Goal: Task Accomplishment & Management: Manage account settings

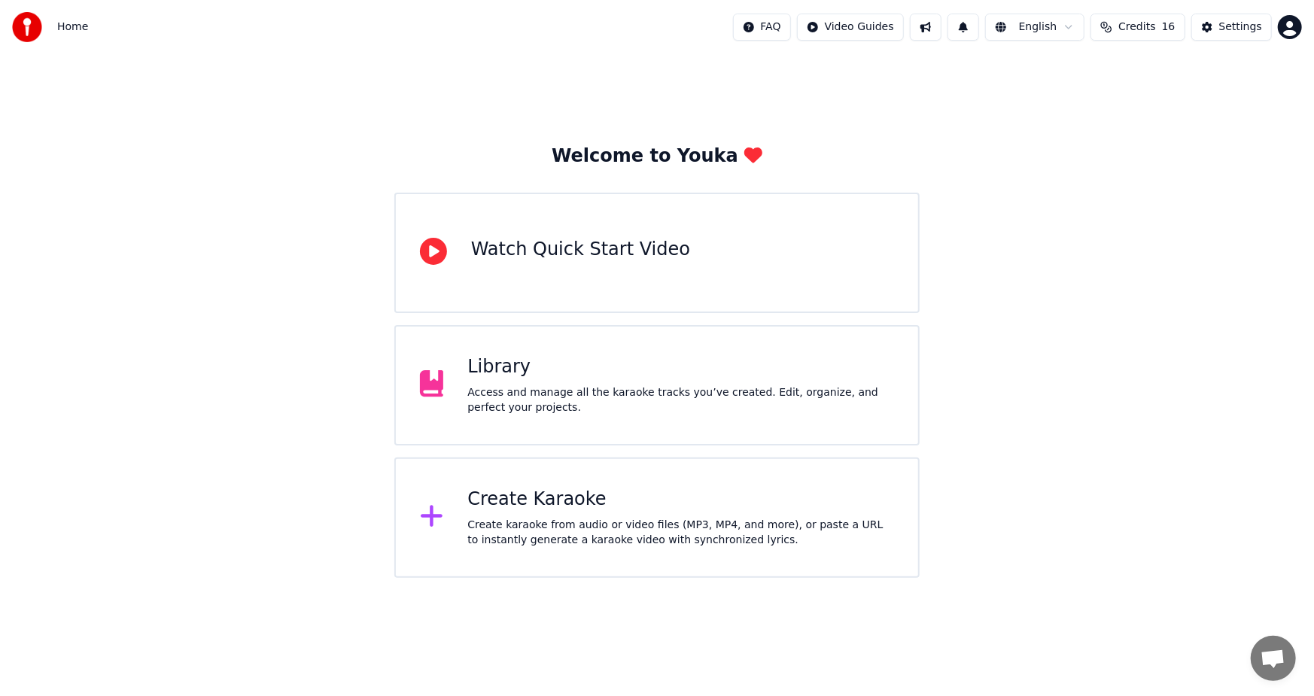
click at [662, 500] on div "Create Karaoke" at bounding box center [680, 500] width 427 height 24
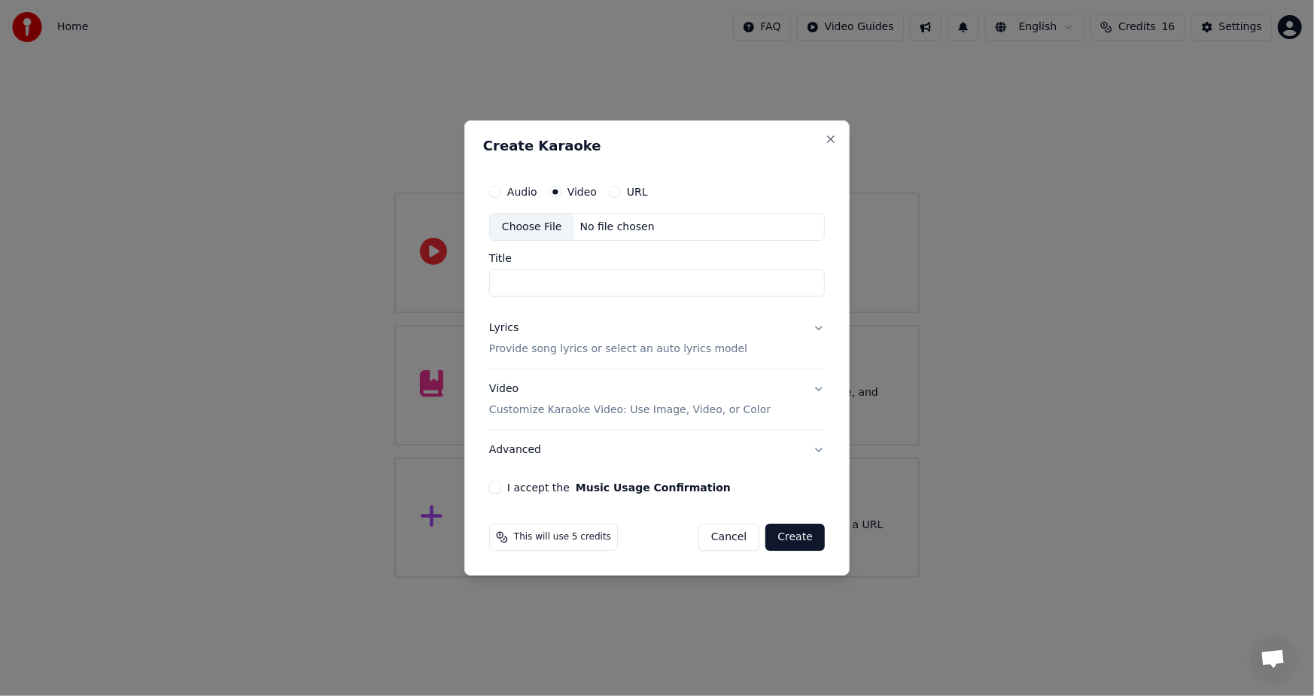
click at [534, 222] on div "Choose File" at bounding box center [532, 227] width 84 height 27
type input "**********"
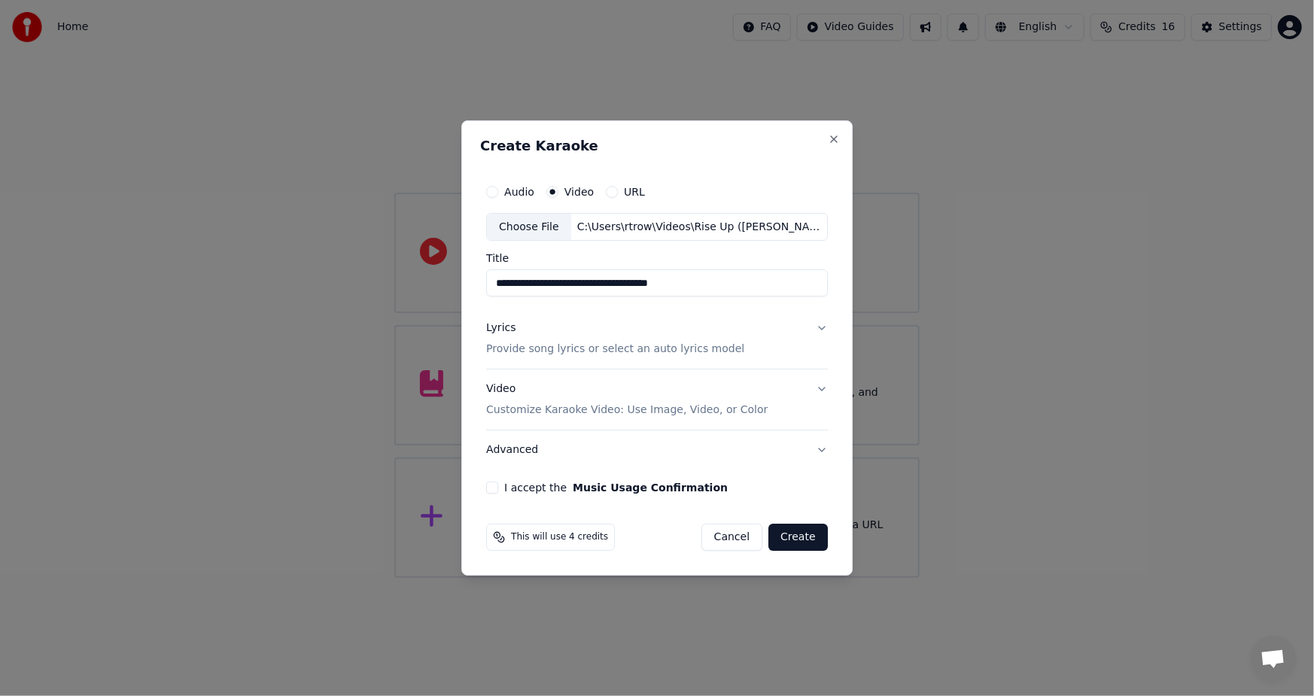
click at [497, 331] on div "Lyrics" at bounding box center [500, 328] width 29 height 15
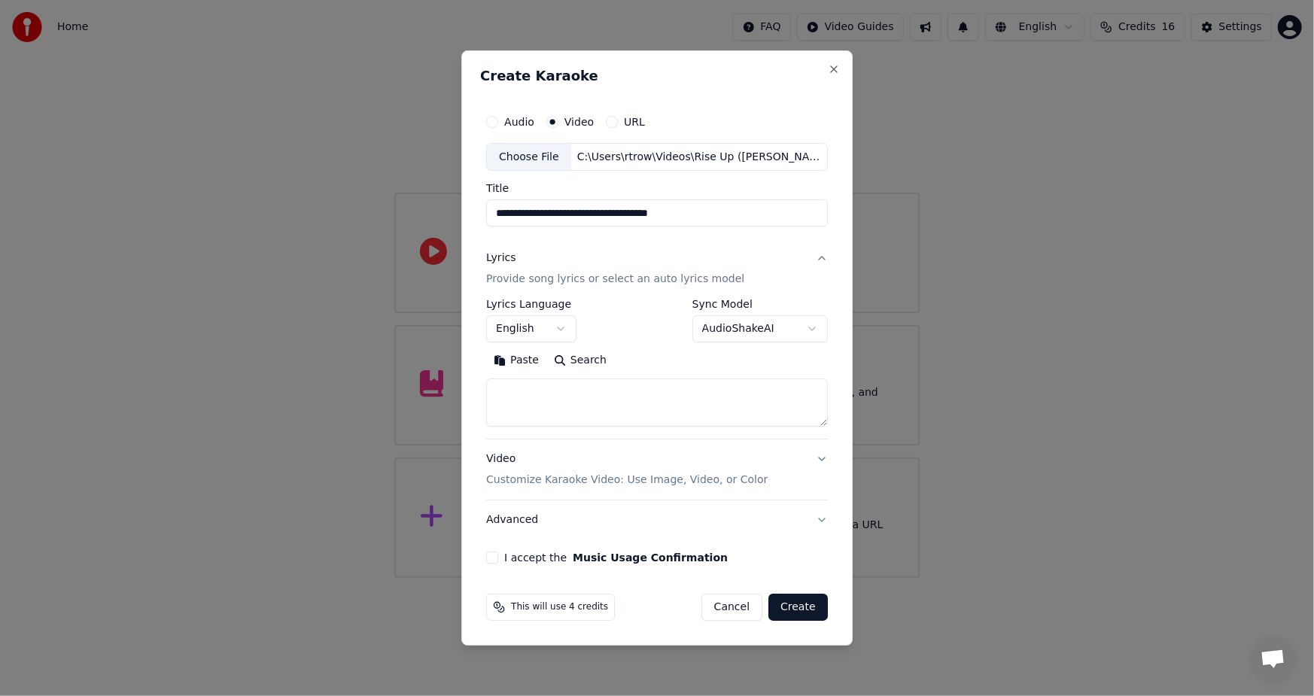
click at [522, 362] on button "Paste" at bounding box center [516, 361] width 60 height 24
click at [499, 565] on div "**********" at bounding box center [657, 336] width 354 height 470
click at [497, 559] on button "I accept the Music Usage Confirmation" at bounding box center [492, 558] width 12 height 12
click at [798, 610] on button "Create" at bounding box center [797, 607] width 59 height 27
type textarea "**********"
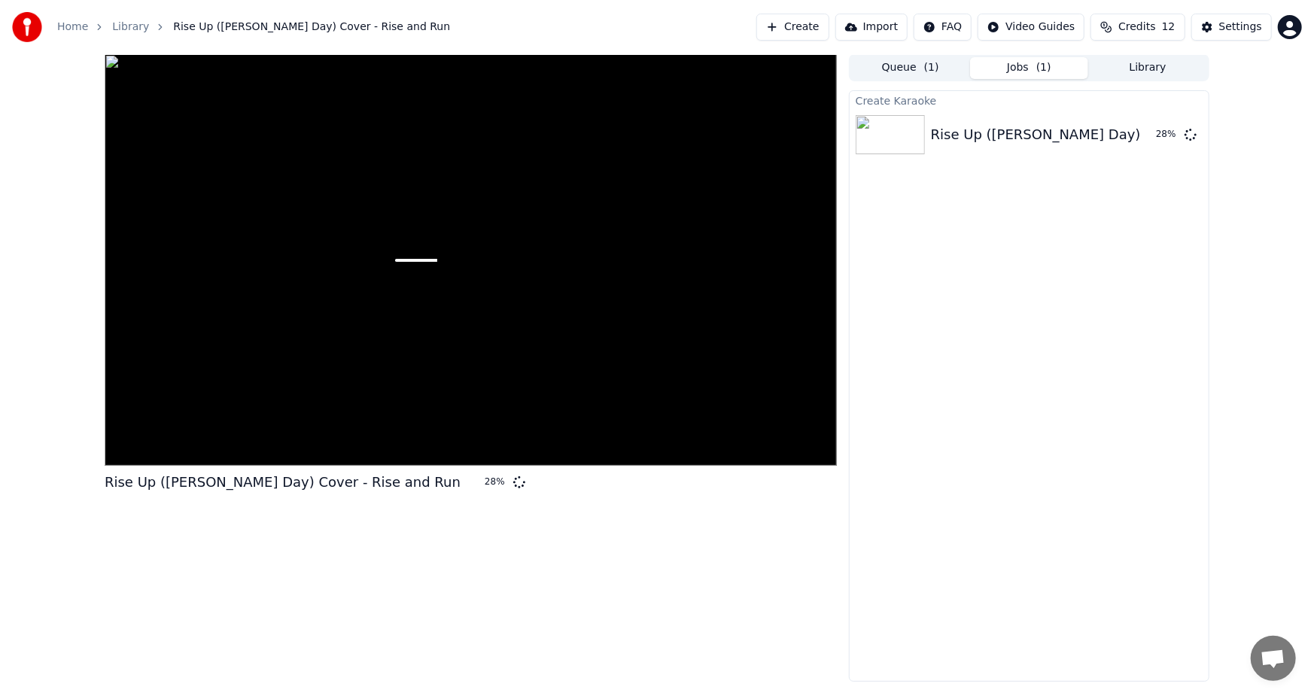
click at [1116, 25] on button "Credits 12" at bounding box center [1137, 27] width 94 height 27
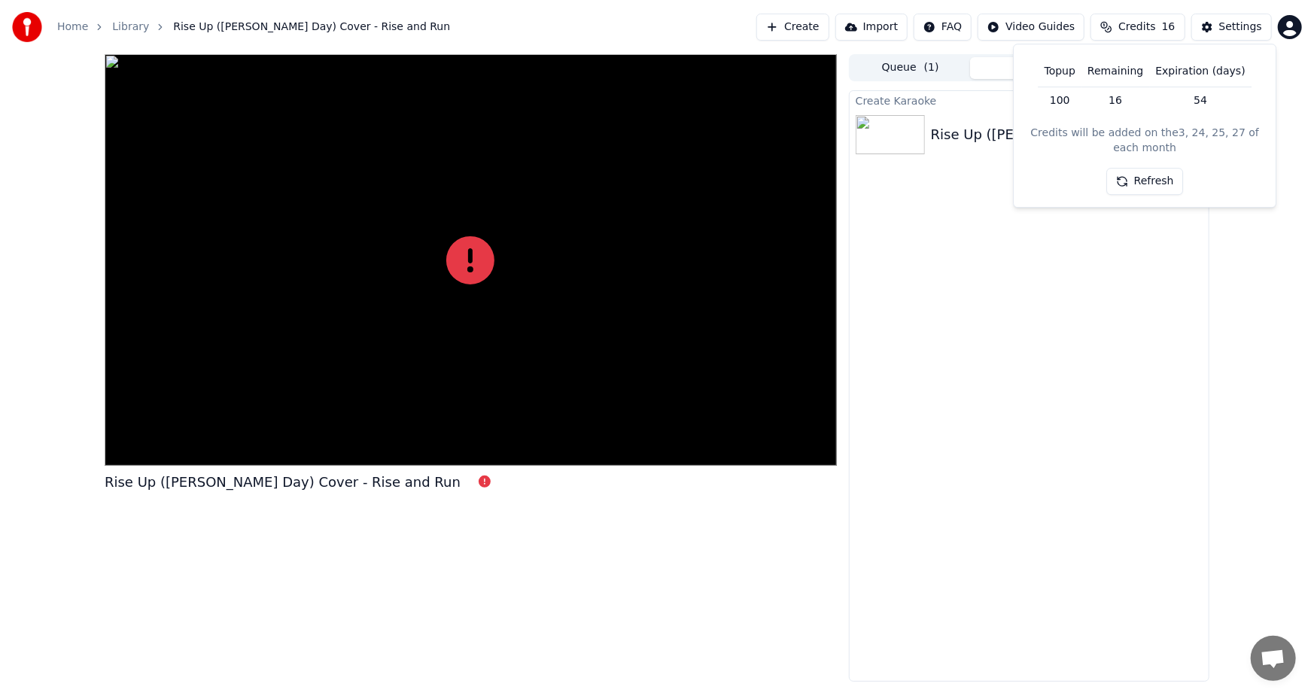
click at [987, 439] on div "Create Karaoke Rise Up ([PERSON_NAME] Day) Cover - Rise and Run" at bounding box center [1029, 386] width 360 height 592
click at [1033, 128] on div "Rise Up ([PERSON_NAME] Day) Cover - Rise and Run" at bounding box center [1109, 134] width 356 height 21
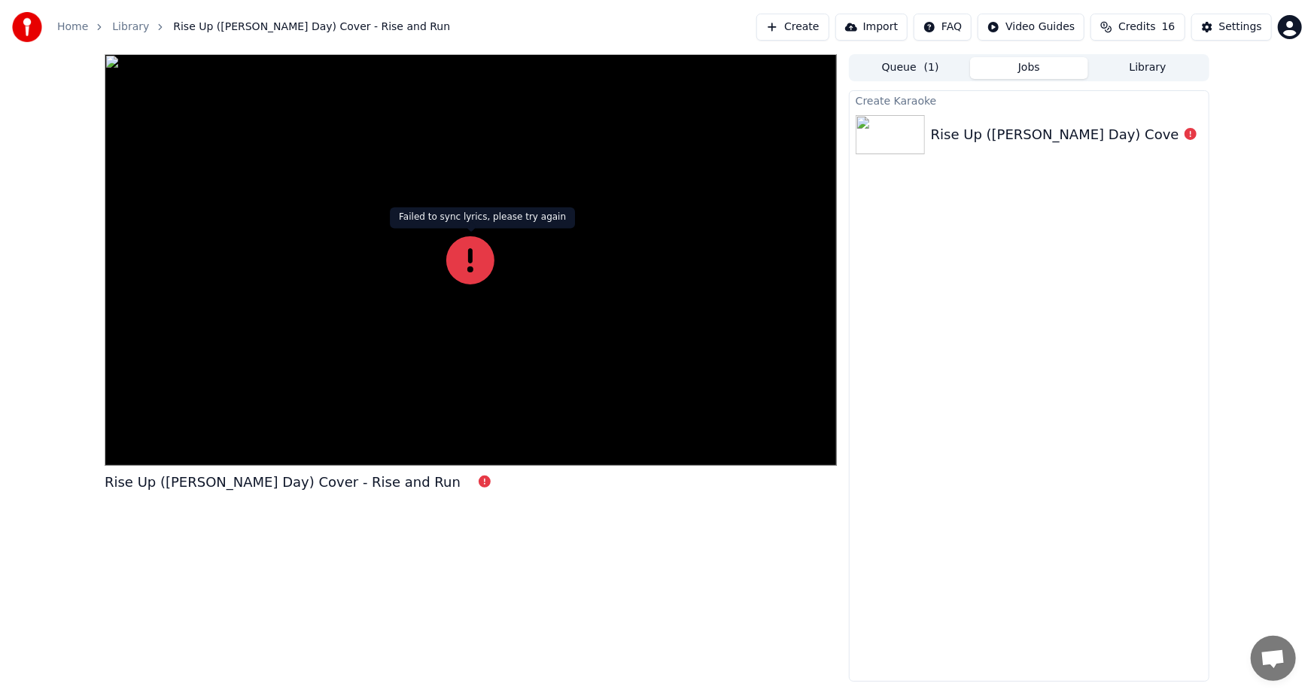
click at [469, 241] on icon at bounding box center [470, 260] width 48 height 48
click at [473, 271] on icon at bounding box center [470, 260] width 48 height 48
click at [808, 22] on button "Create" at bounding box center [792, 27] width 73 height 27
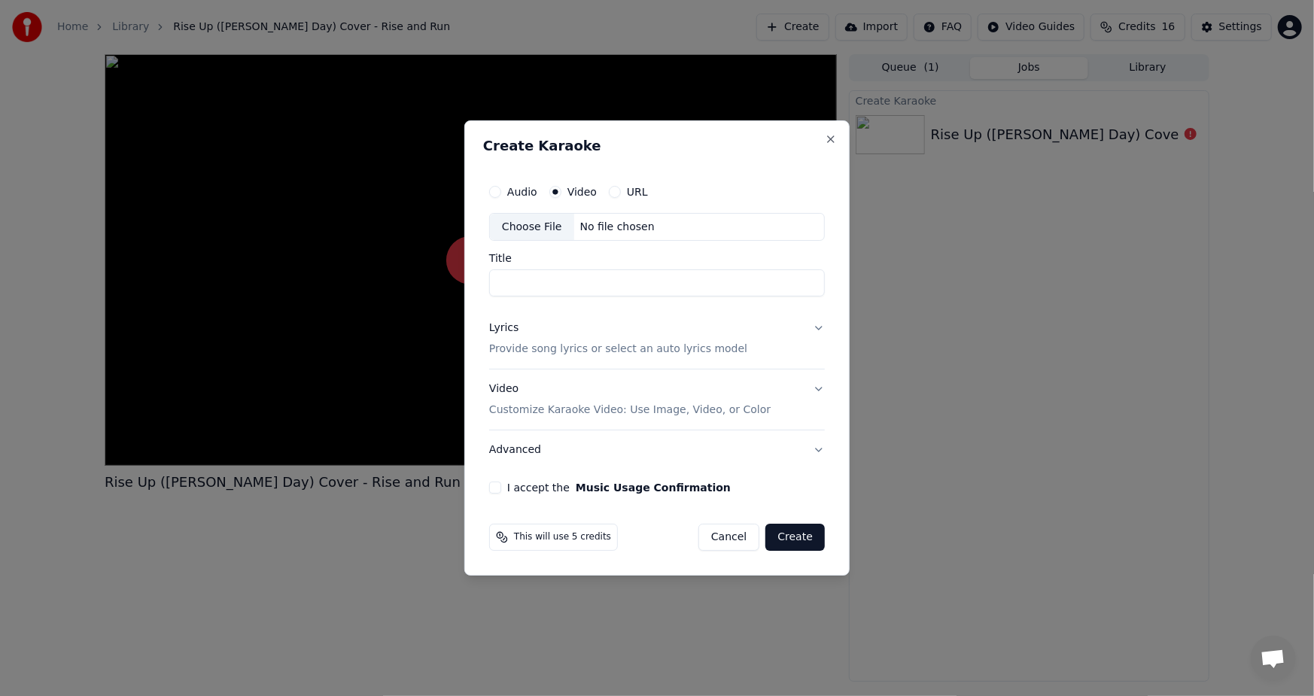
click at [534, 226] on div "Choose File" at bounding box center [532, 227] width 84 height 27
type input "**********"
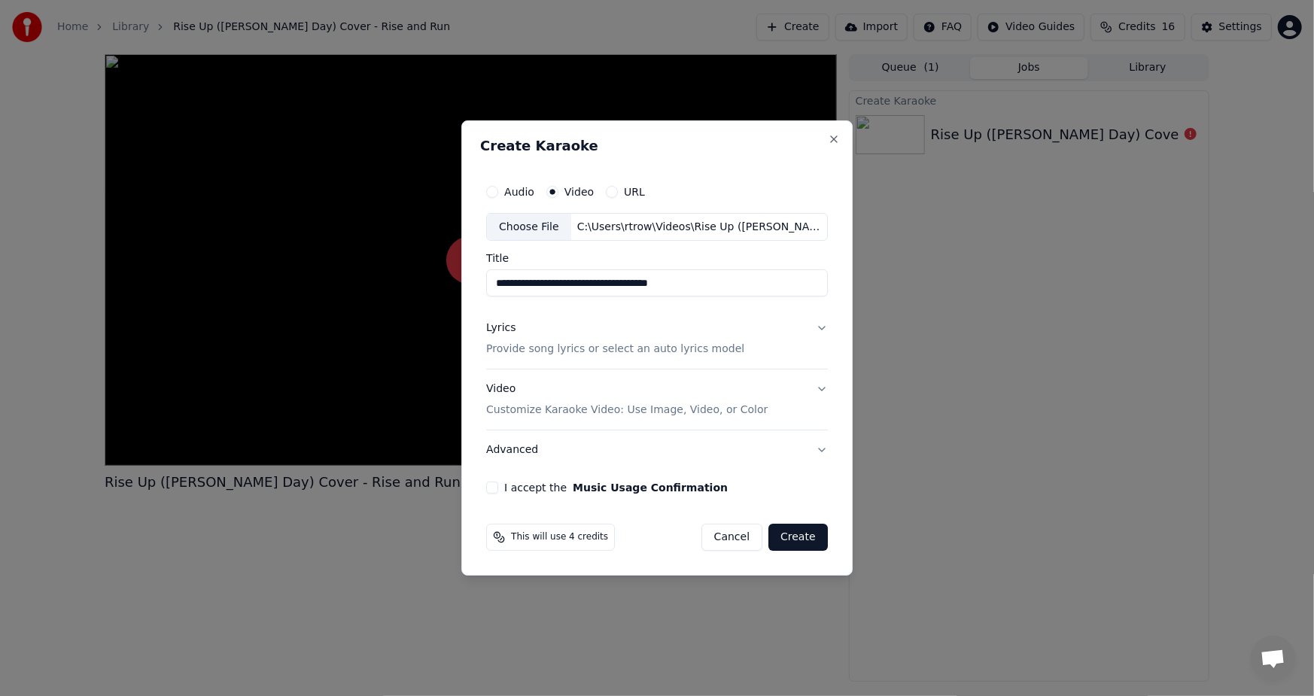
click at [520, 338] on div "Lyrics Provide song lyrics or select an auto lyrics model" at bounding box center [615, 339] width 258 height 36
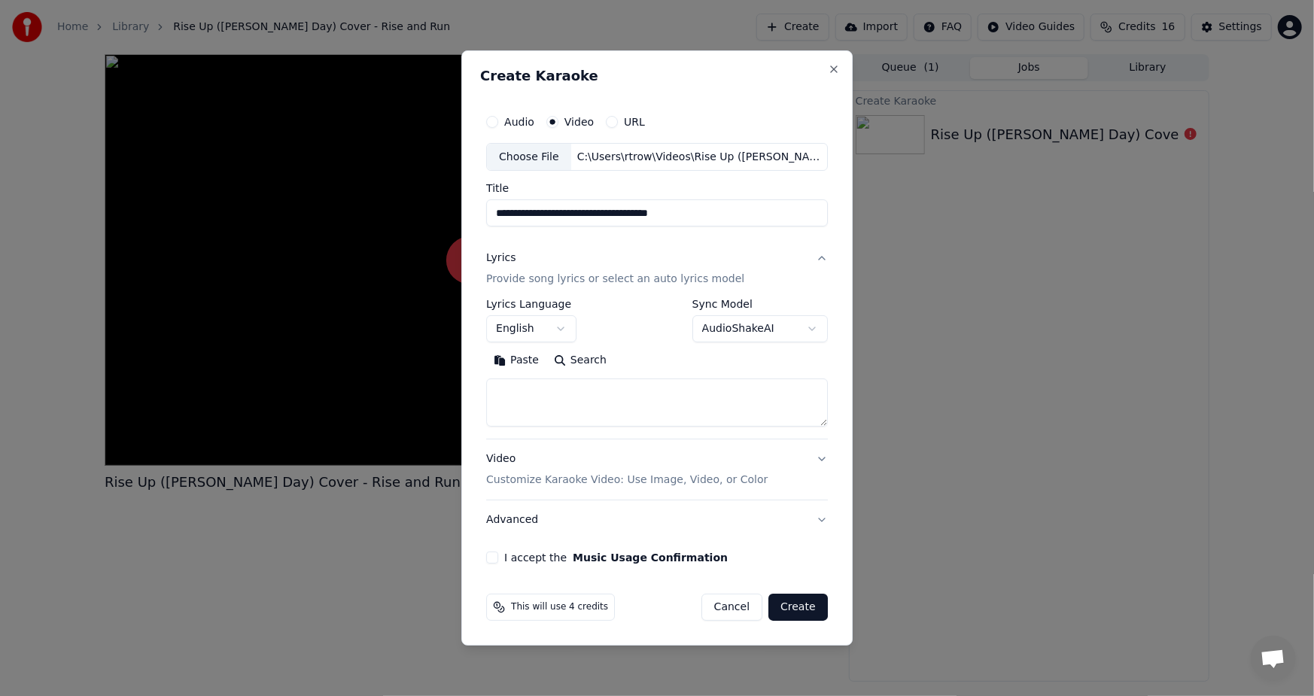
click at [521, 359] on button "Paste" at bounding box center [516, 361] width 60 height 24
click at [492, 560] on button "I accept the Music Usage Confirmation" at bounding box center [492, 558] width 12 height 12
click at [790, 611] on button "Create" at bounding box center [797, 607] width 59 height 27
type textarea "**********"
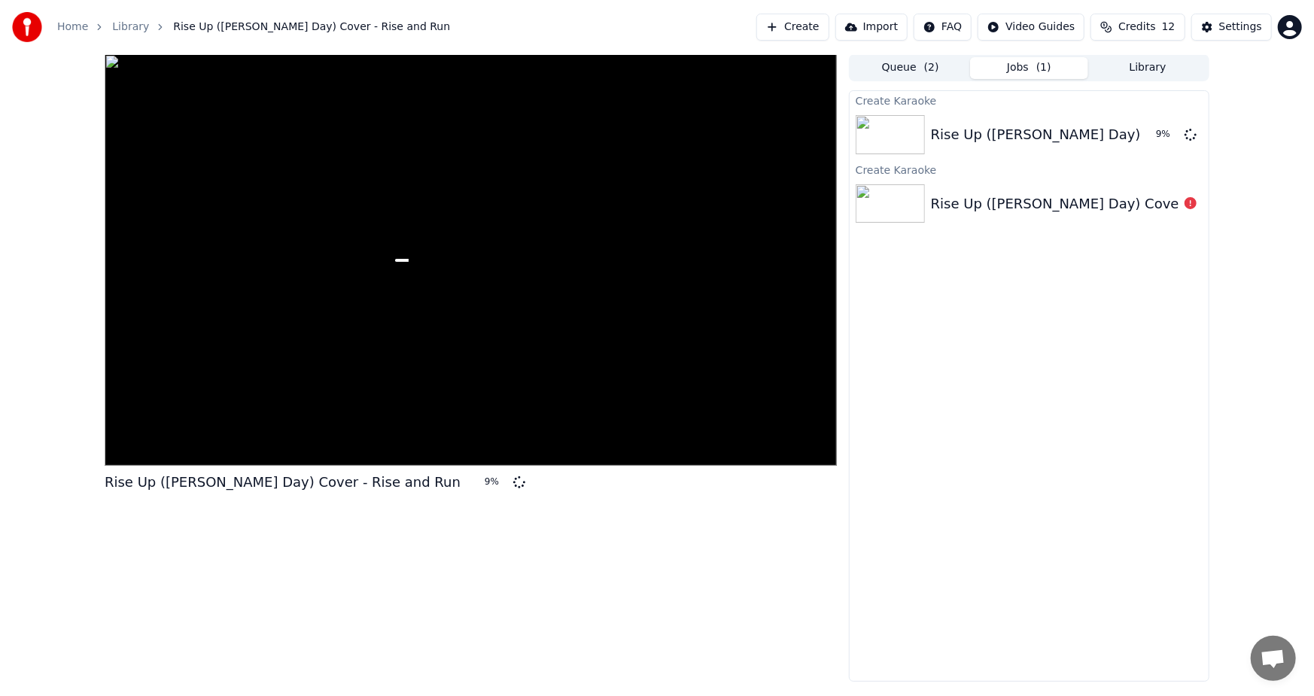
click at [668, 15] on div "Home Library Rise Up ([PERSON_NAME] Day) Cover - Rise and Run Create Import FAQ…" at bounding box center [657, 27] width 1314 height 54
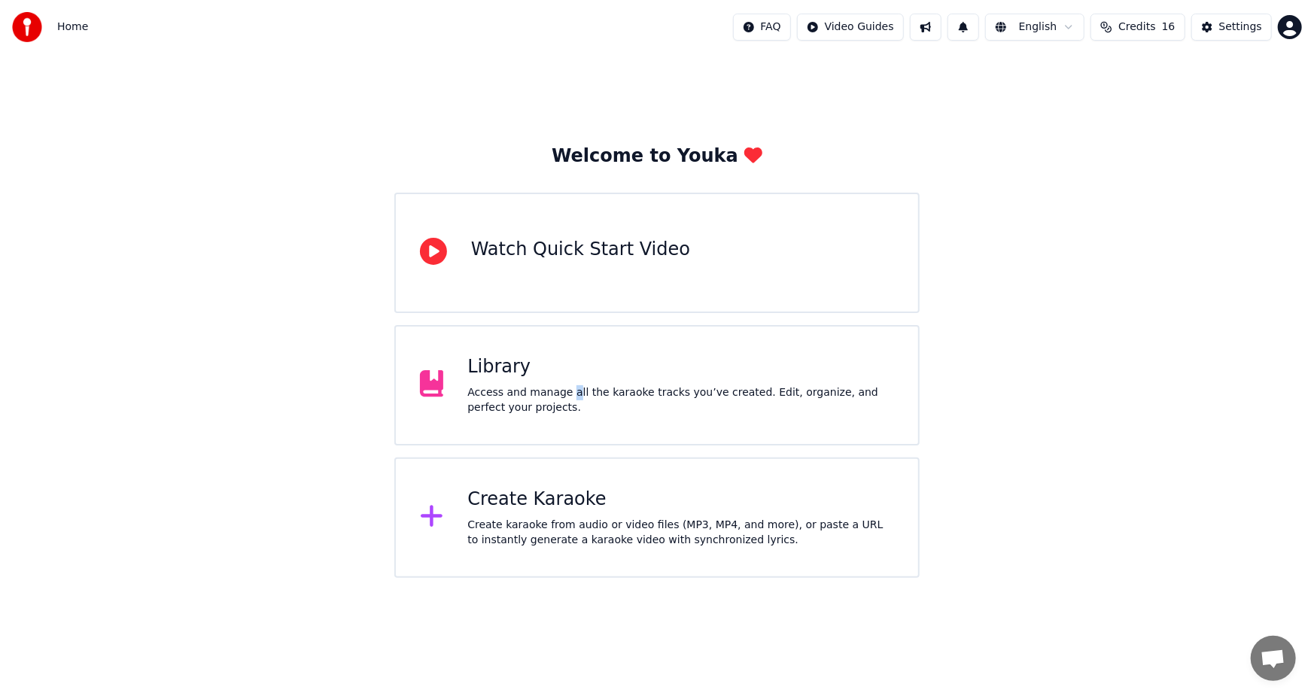
click at [564, 391] on div "Access and manage all the karaoke tracks you’ve created. Edit, organize, and pe…" at bounding box center [680, 400] width 427 height 30
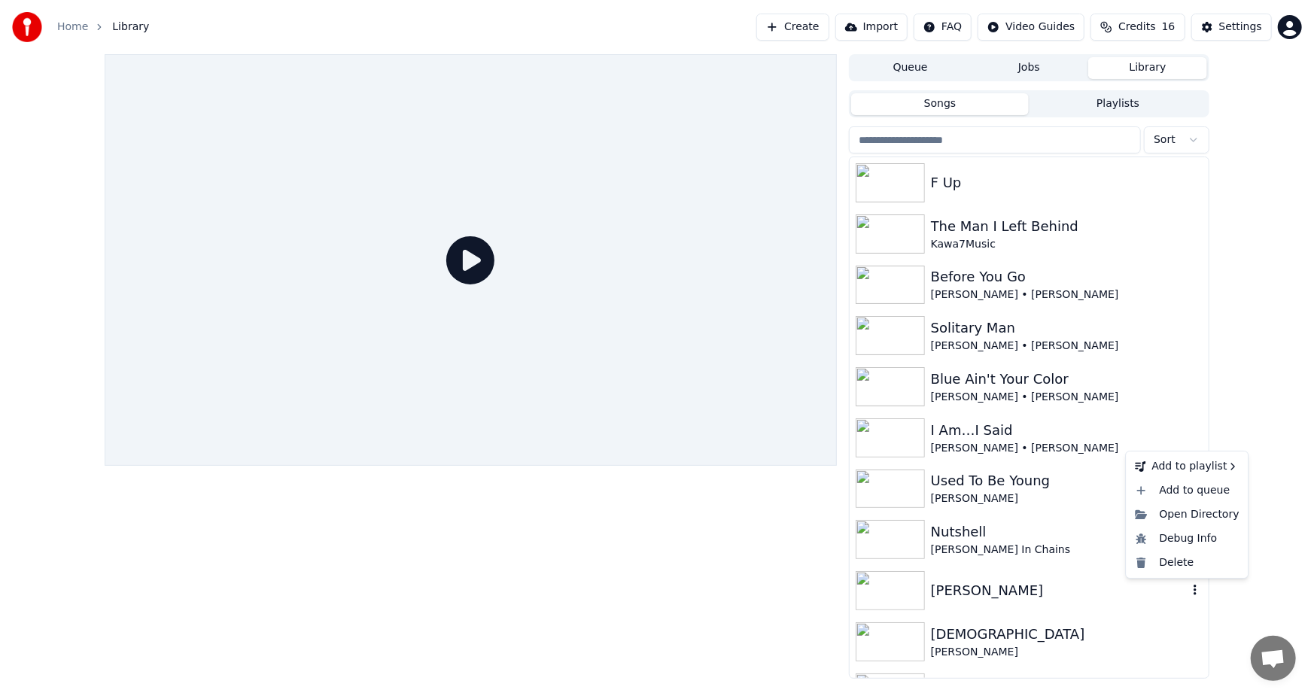
click at [1188, 589] on icon "button" at bounding box center [1195, 590] width 15 height 12
click at [1174, 560] on div "Delete" at bounding box center [1187, 563] width 116 height 24
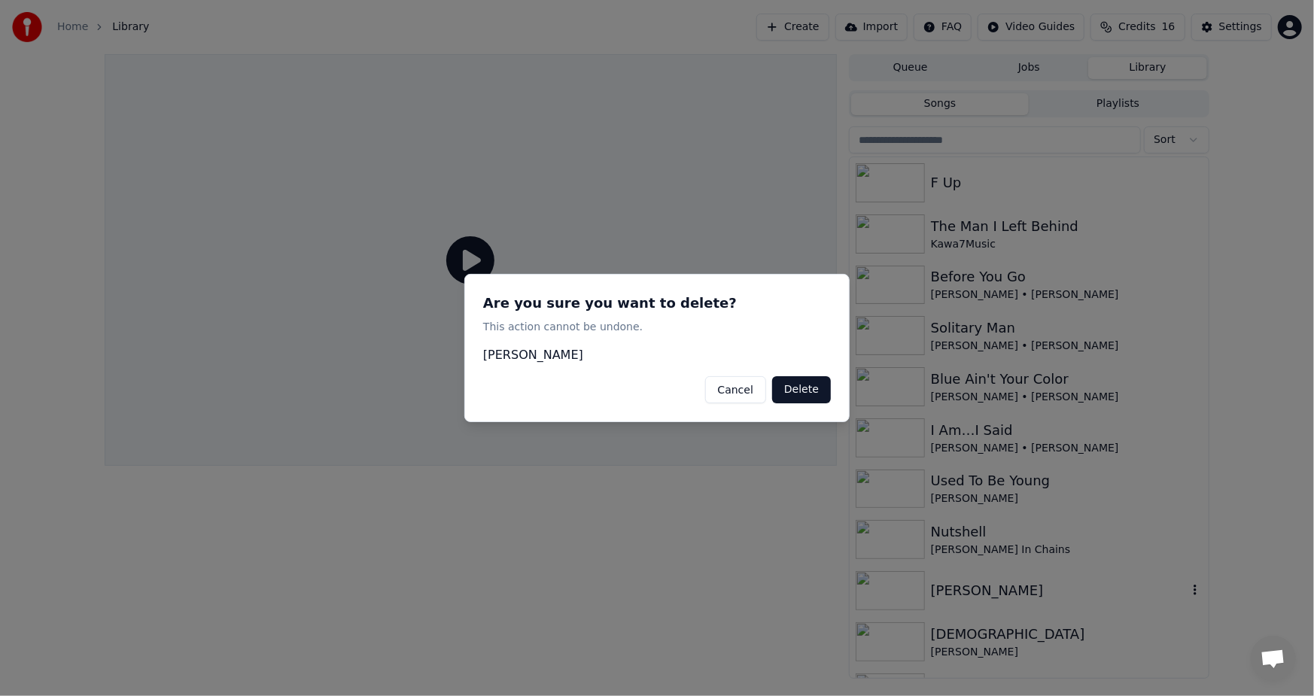
click at [798, 392] on button "Delete" at bounding box center [801, 389] width 59 height 27
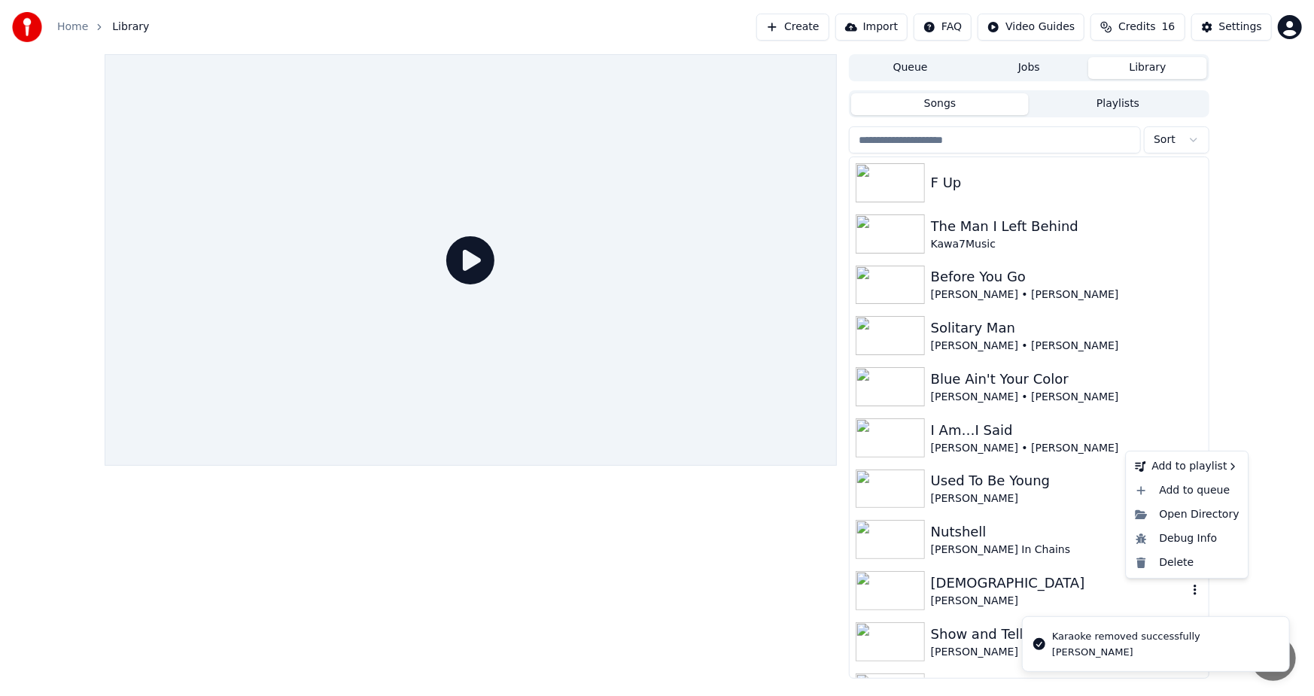
click at [1188, 589] on icon "button" at bounding box center [1195, 590] width 15 height 12
click at [1182, 566] on div "Delete" at bounding box center [1187, 563] width 116 height 24
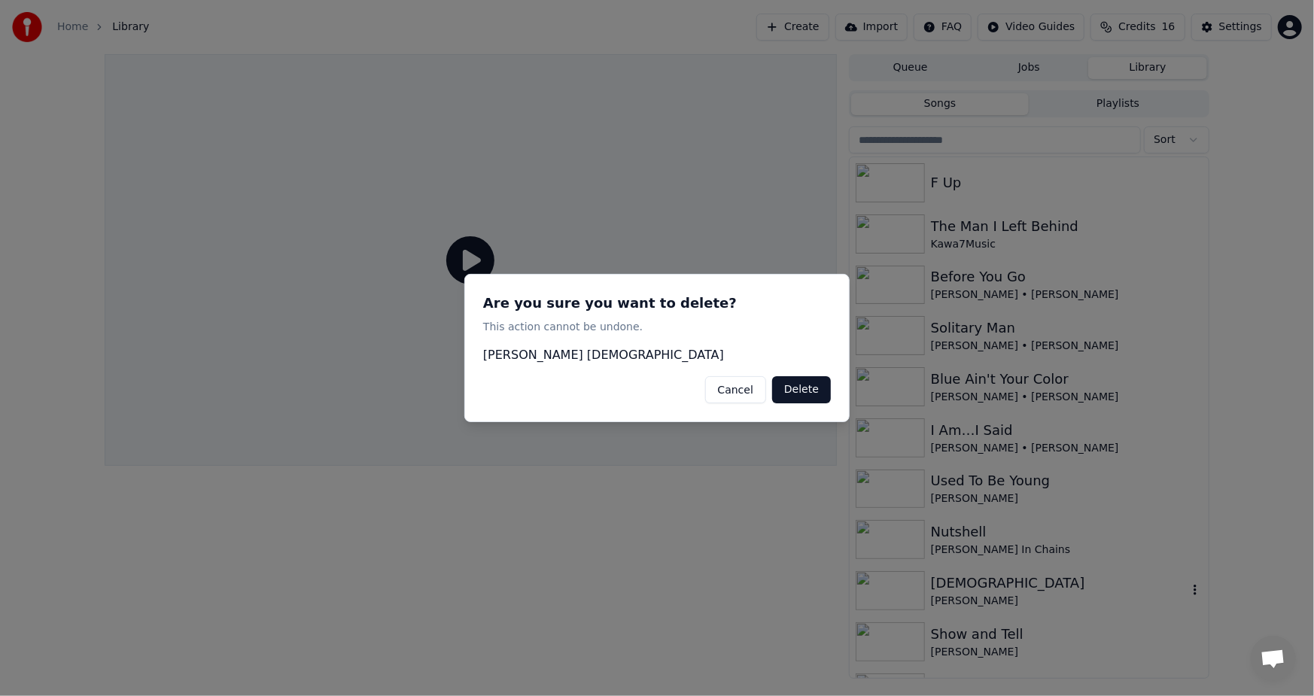
click at [801, 385] on button "Delete" at bounding box center [801, 389] width 59 height 27
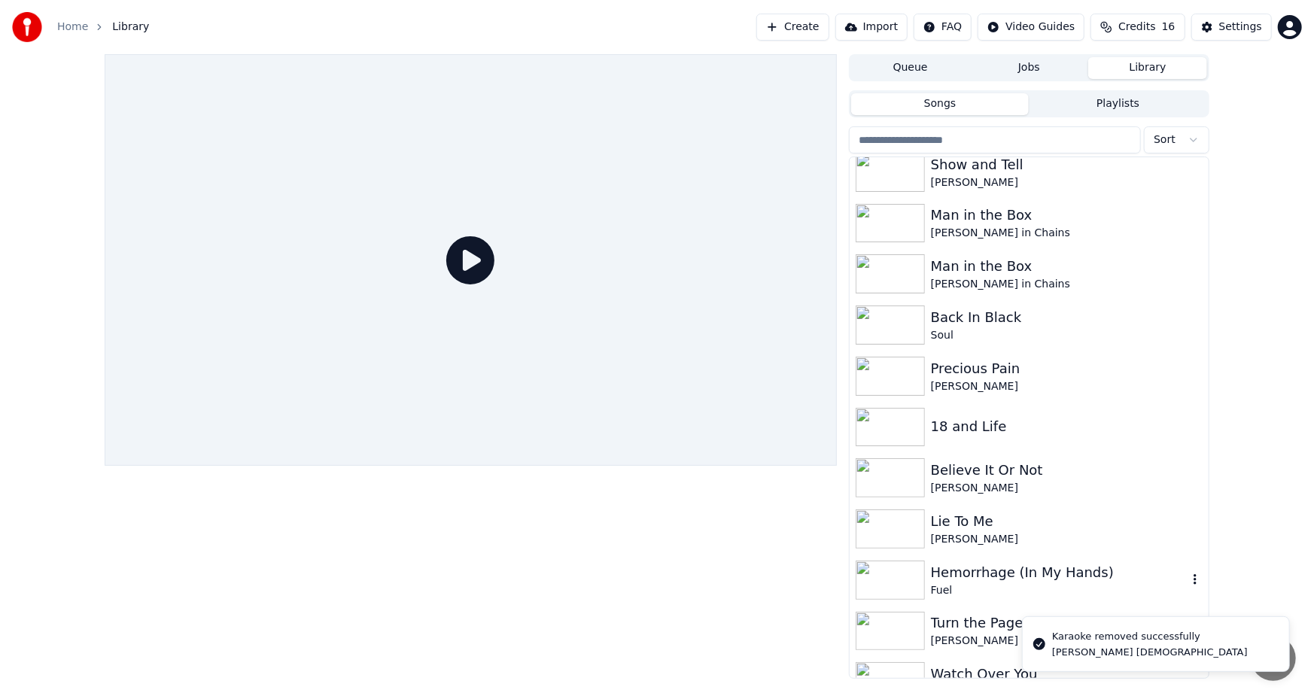
scroll to position [452, 0]
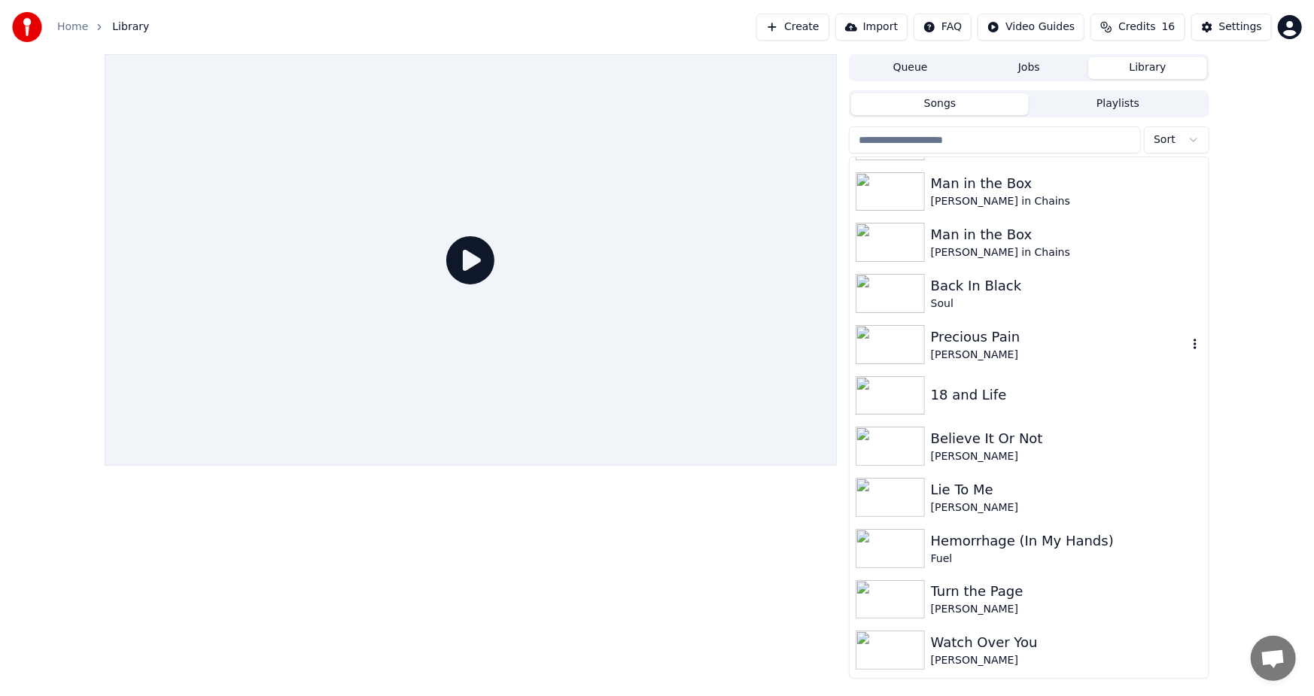
click at [1188, 337] on button "button" at bounding box center [1195, 345] width 15 height 18
click at [1177, 470] on div "Delete" at bounding box center [1187, 469] width 116 height 24
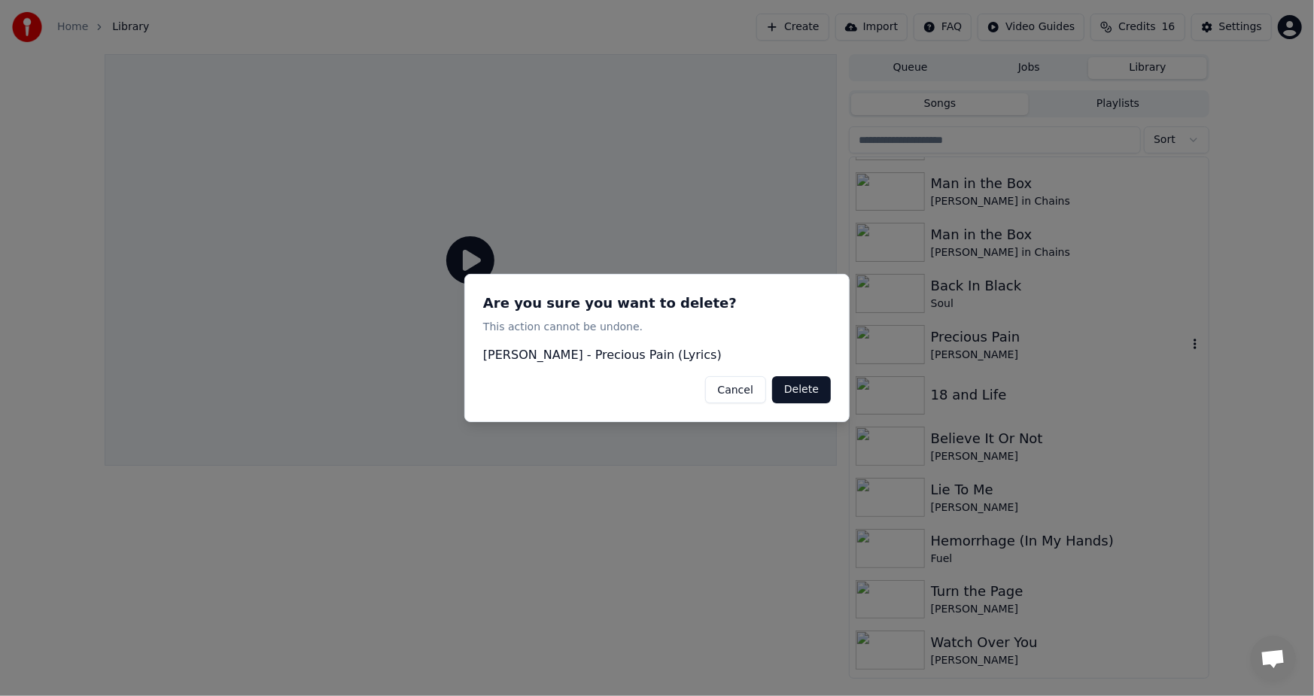
click at [813, 388] on button "Delete" at bounding box center [801, 389] width 59 height 27
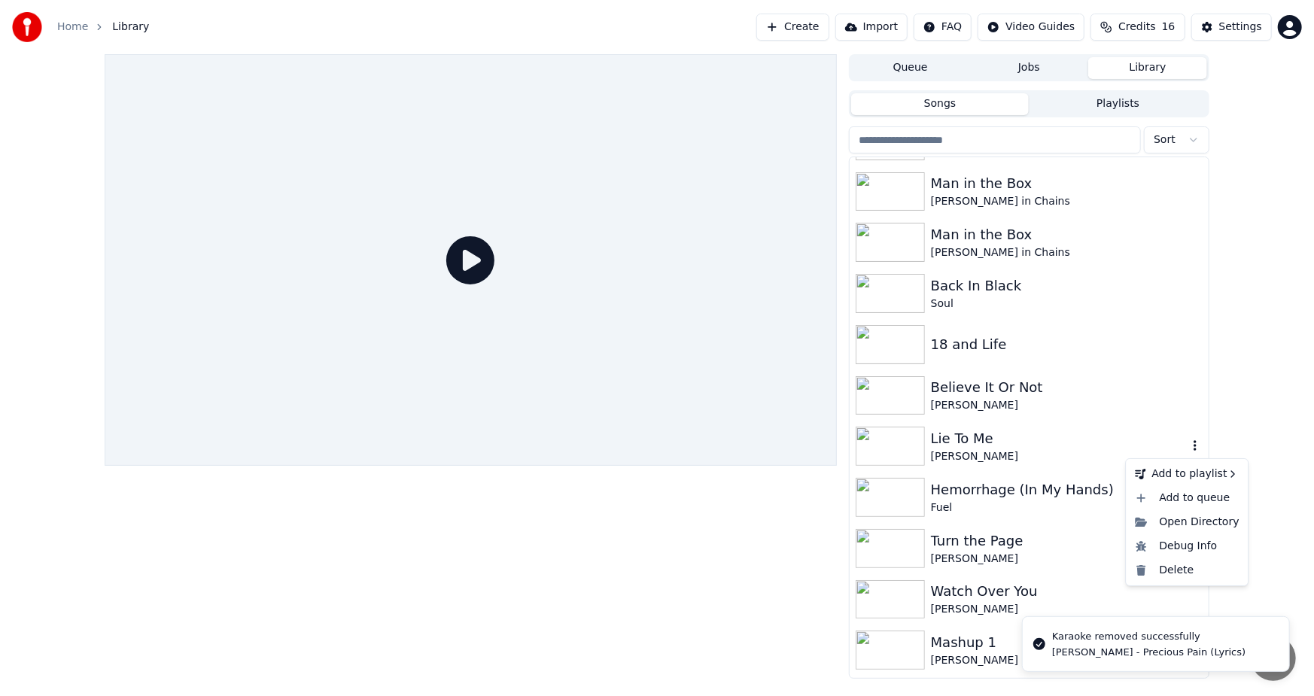
click at [1188, 442] on icon "button" at bounding box center [1195, 445] width 15 height 12
click at [1174, 574] on div "Delete" at bounding box center [1187, 570] width 116 height 24
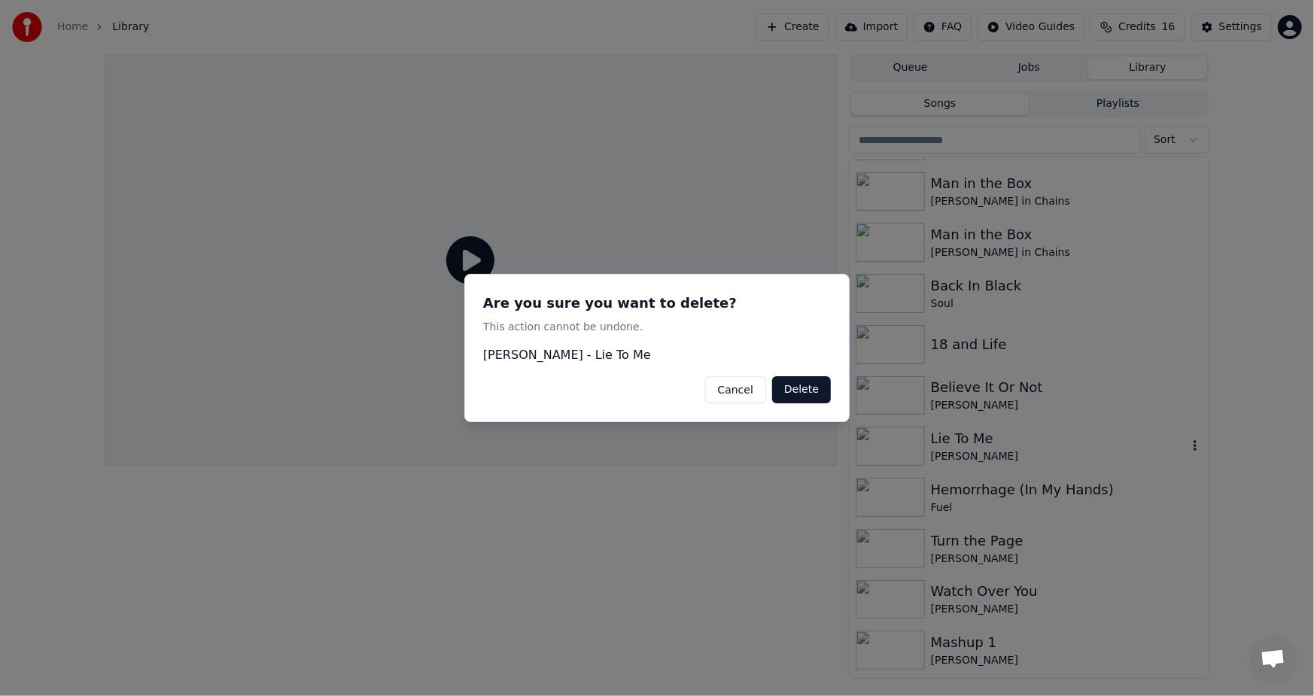
click at [812, 388] on button "Delete" at bounding box center [801, 389] width 59 height 27
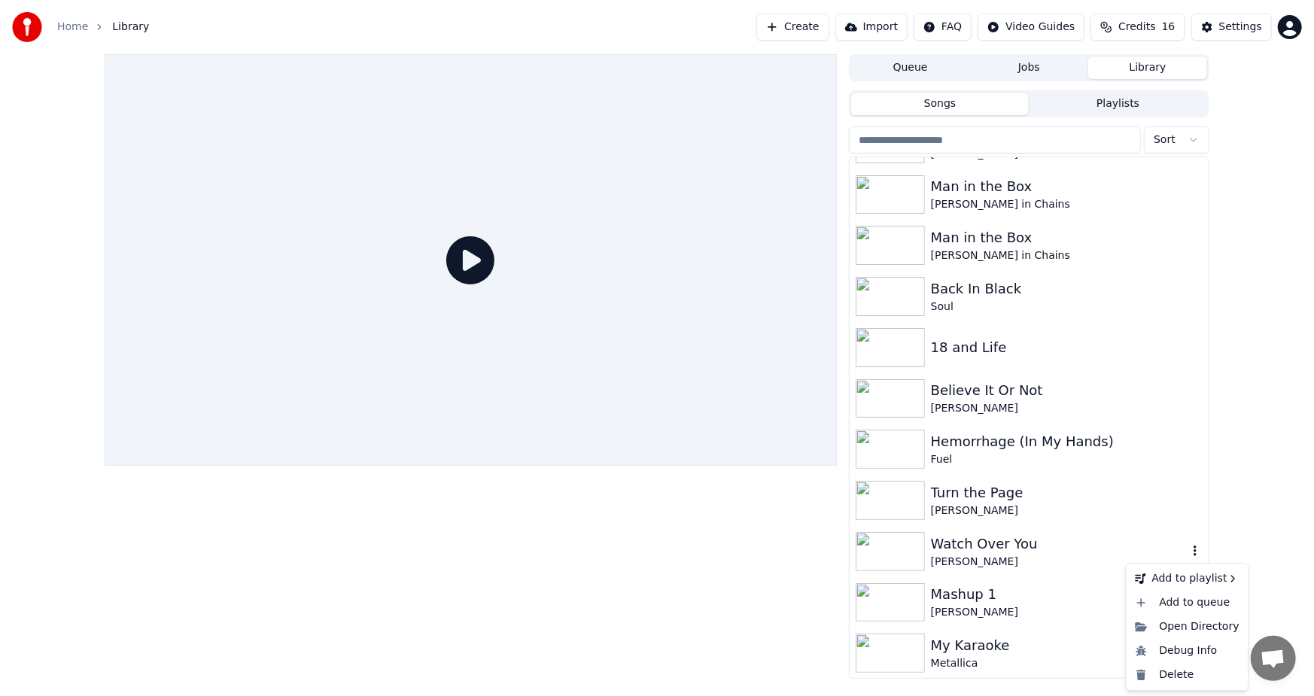
click at [1188, 549] on icon "button" at bounding box center [1195, 551] width 15 height 12
click at [1176, 672] on div "Delete" at bounding box center [1187, 675] width 116 height 24
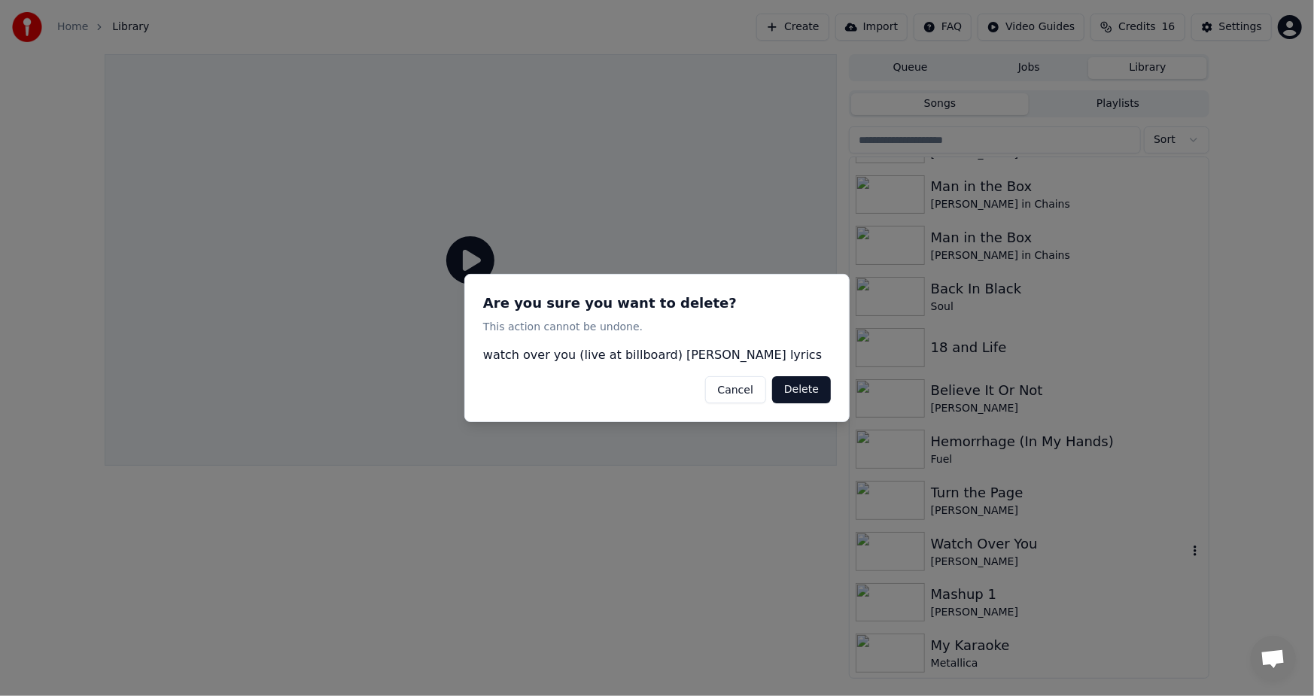
click at [785, 391] on button "Delete" at bounding box center [801, 389] width 59 height 27
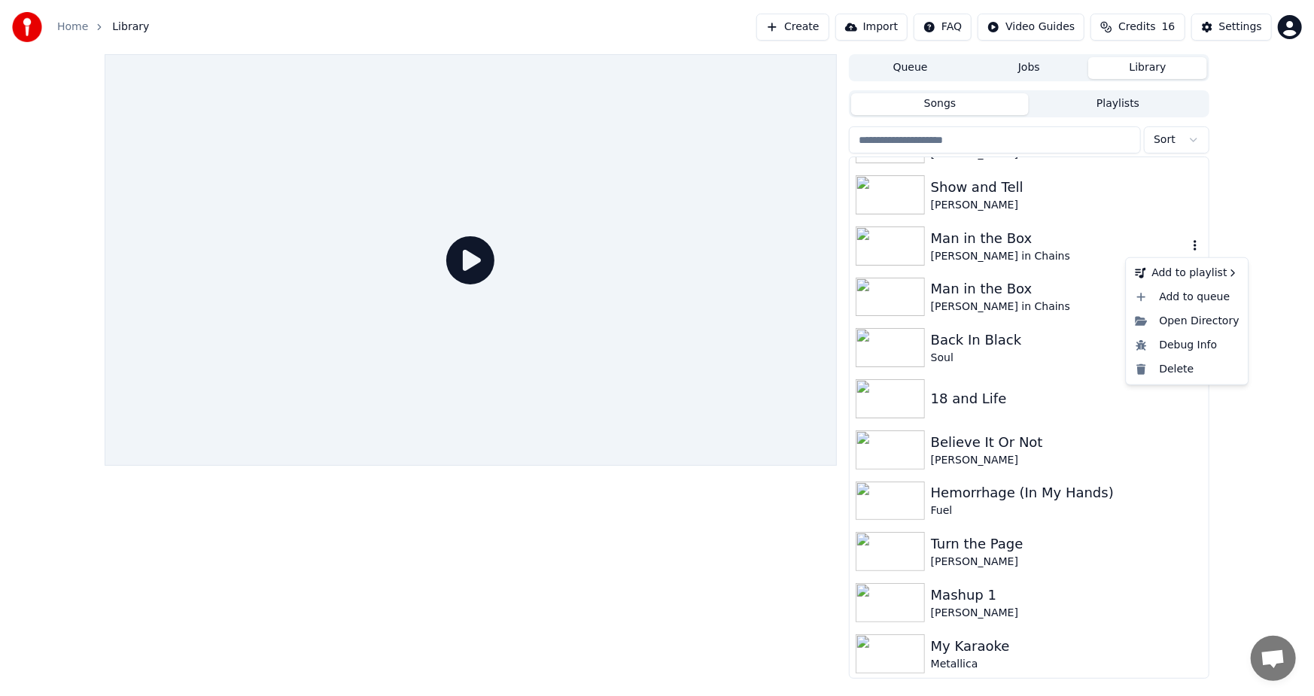
click at [1194, 248] on icon "button" at bounding box center [1195, 245] width 3 height 11
click at [1173, 374] on div "Delete" at bounding box center [1187, 369] width 116 height 24
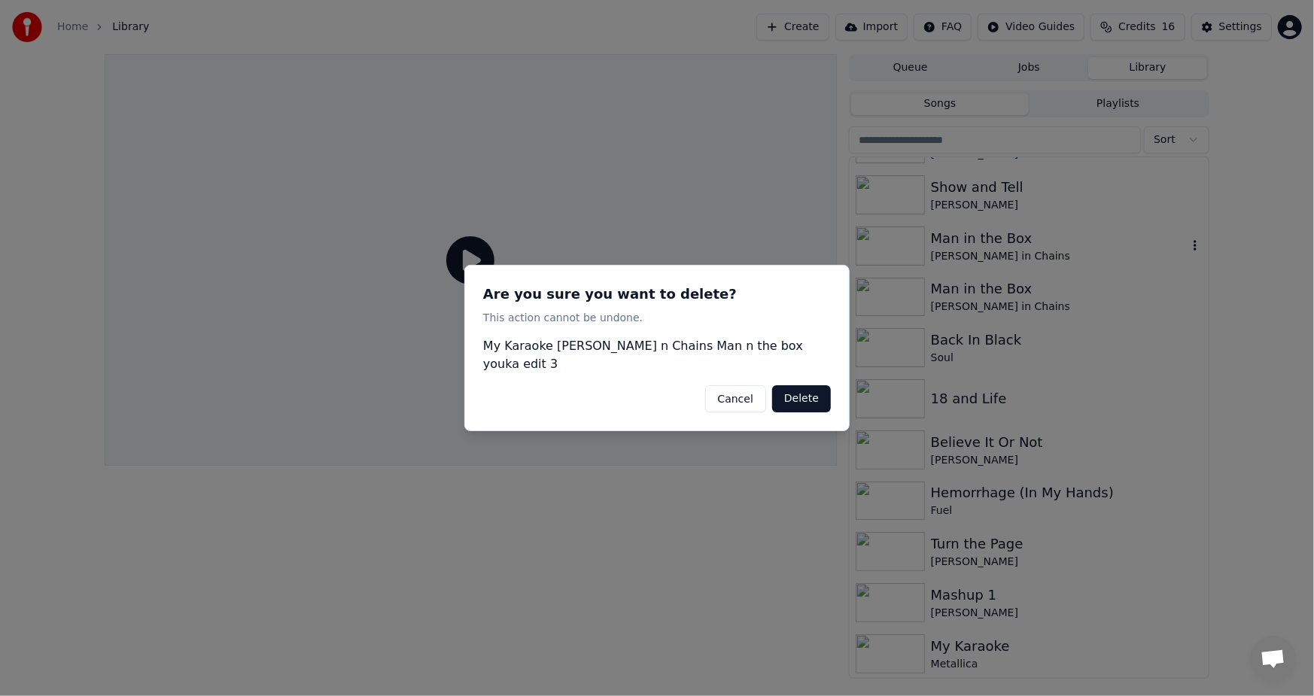
click at [793, 391] on button "Delete" at bounding box center [801, 398] width 59 height 27
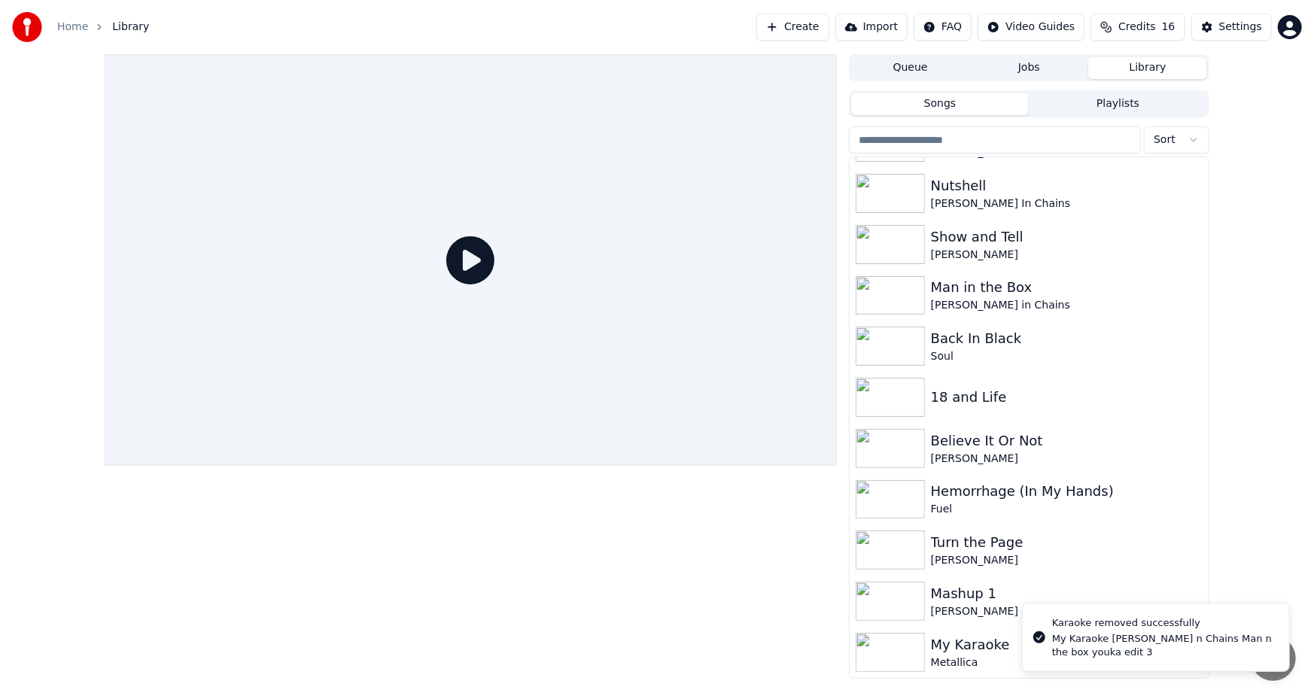
scroll to position [346, 0]
click at [1188, 293] on icon "button" at bounding box center [1195, 295] width 15 height 12
click at [1190, 419] on div "Delete" at bounding box center [1187, 420] width 116 height 24
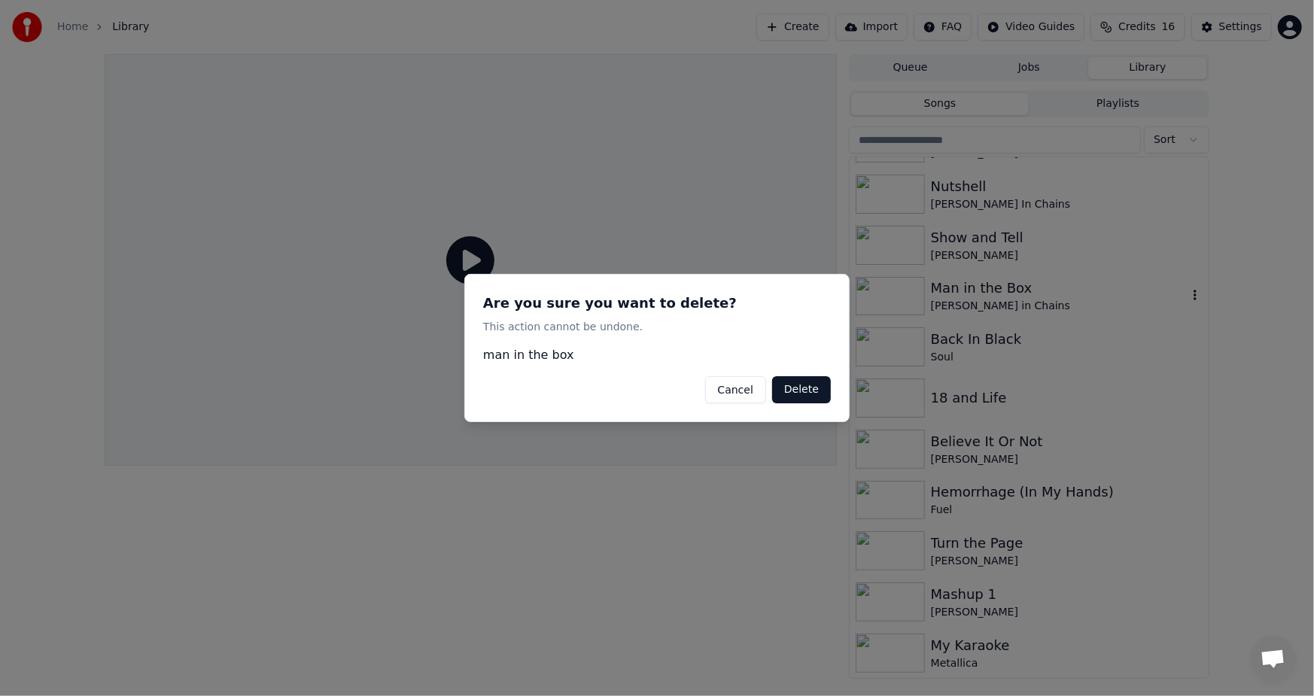
click at [804, 387] on button "Delete" at bounding box center [801, 389] width 59 height 27
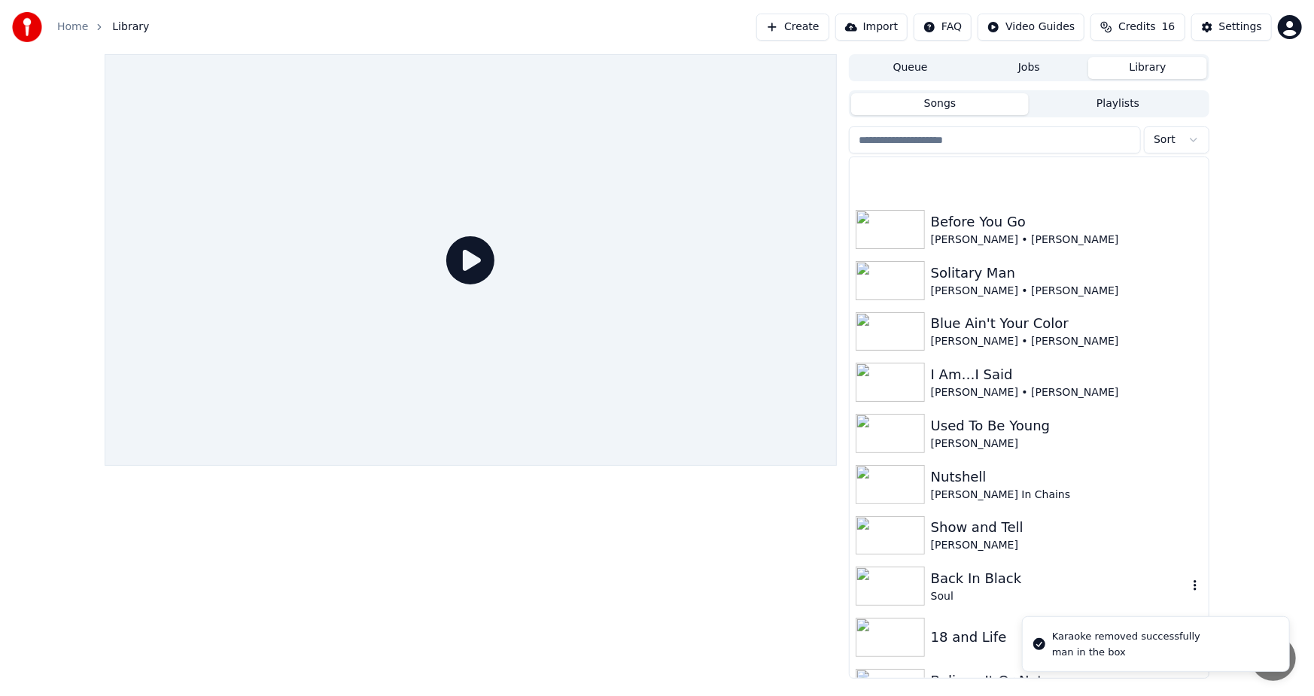
scroll to position [0, 0]
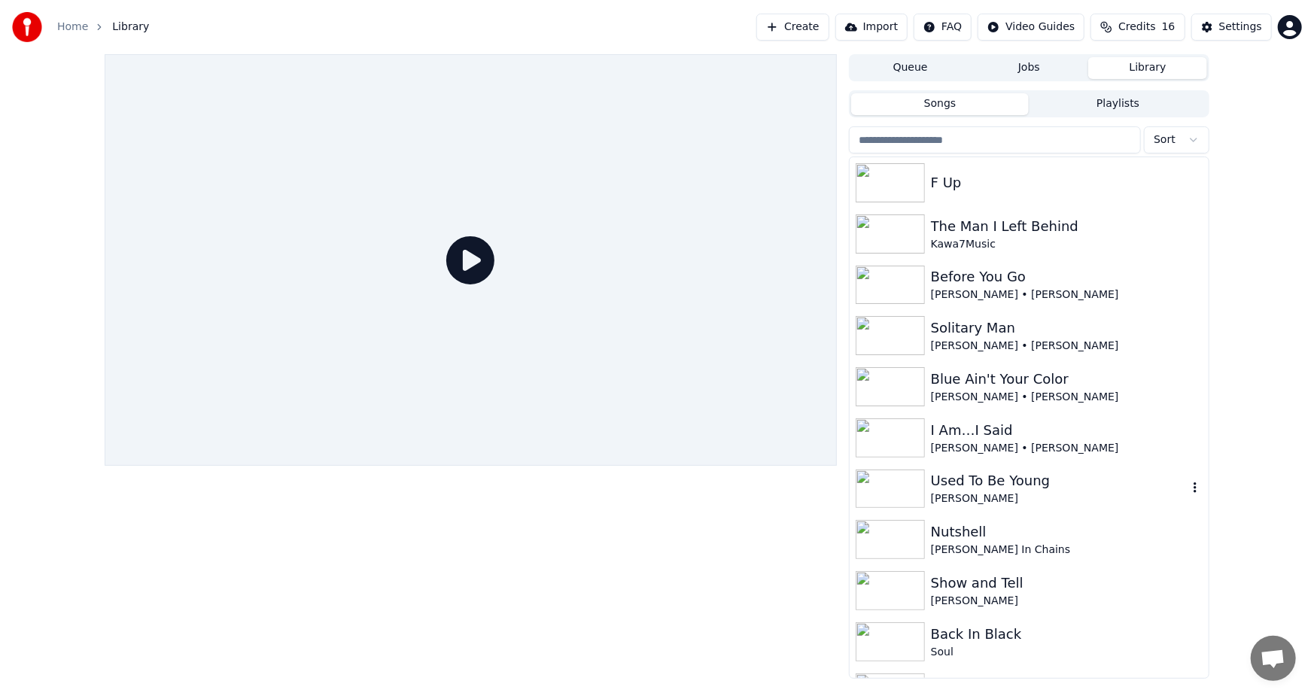
click at [1188, 483] on icon "button" at bounding box center [1195, 488] width 15 height 12
click at [1188, 491] on icon "button" at bounding box center [1195, 488] width 15 height 12
click at [1179, 614] on div "Delete" at bounding box center [1187, 613] width 116 height 24
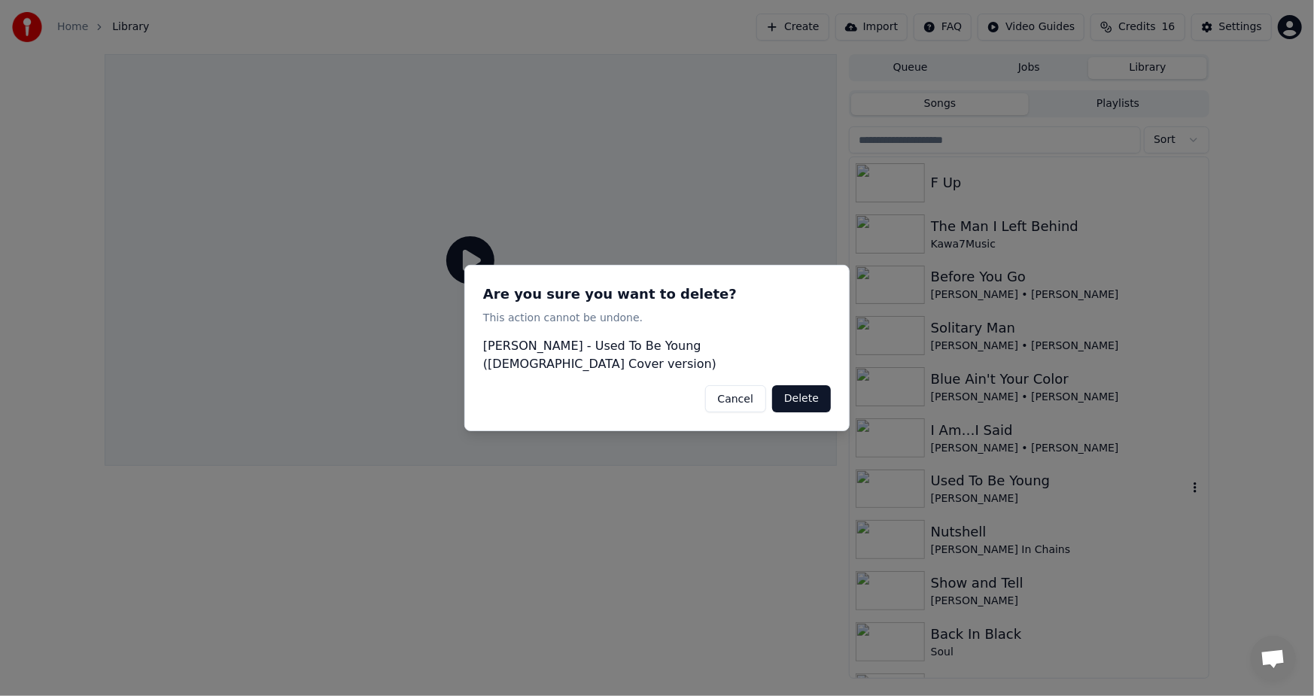
click at [811, 391] on button "Delete" at bounding box center [801, 398] width 59 height 27
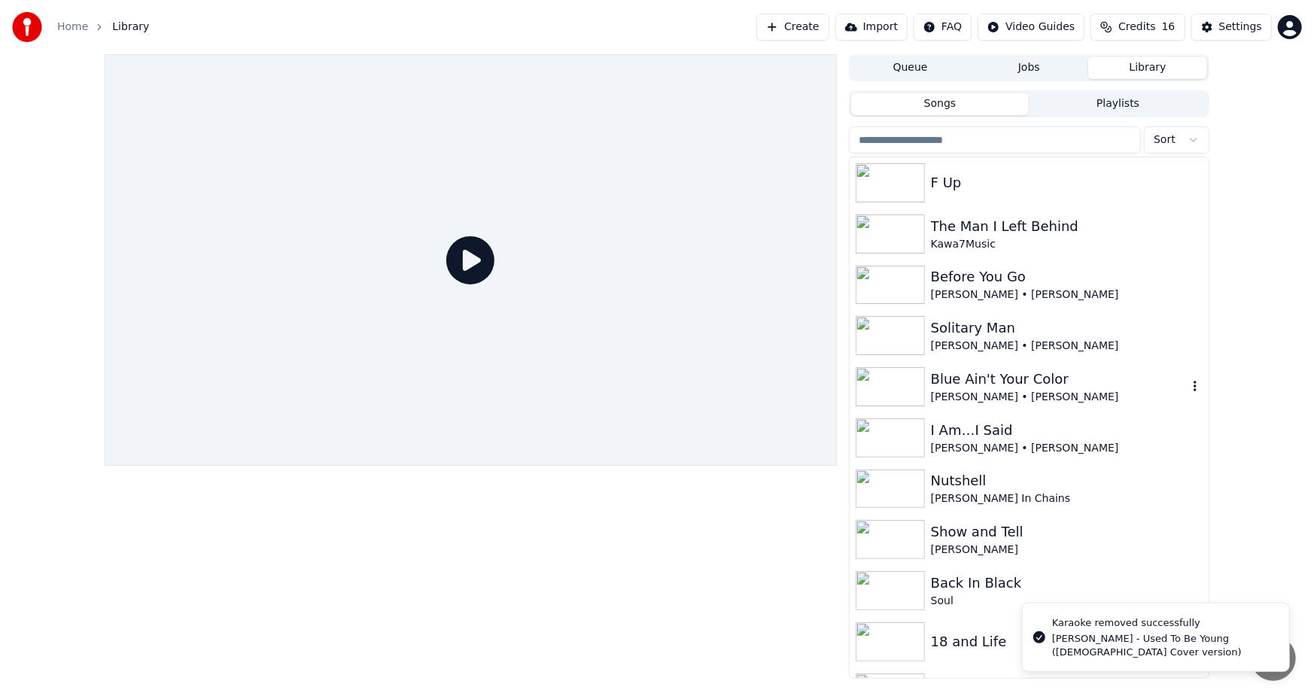
click at [1188, 381] on icon "button" at bounding box center [1195, 386] width 15 height 12
click at [1190, 512] on div "Delete" at bounding box center [1187, 511] width 116 height 24
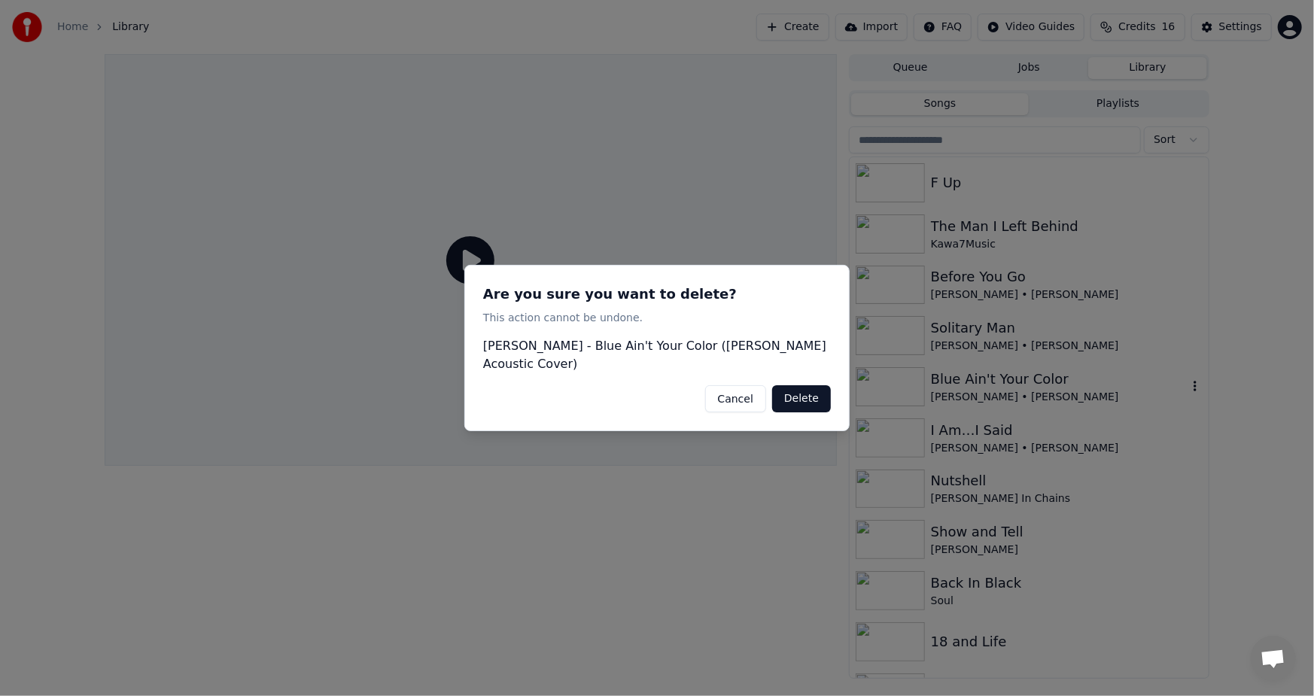
click at [822, 391] on button "Delete" at bounding box center [801, 398] width 59 height 27
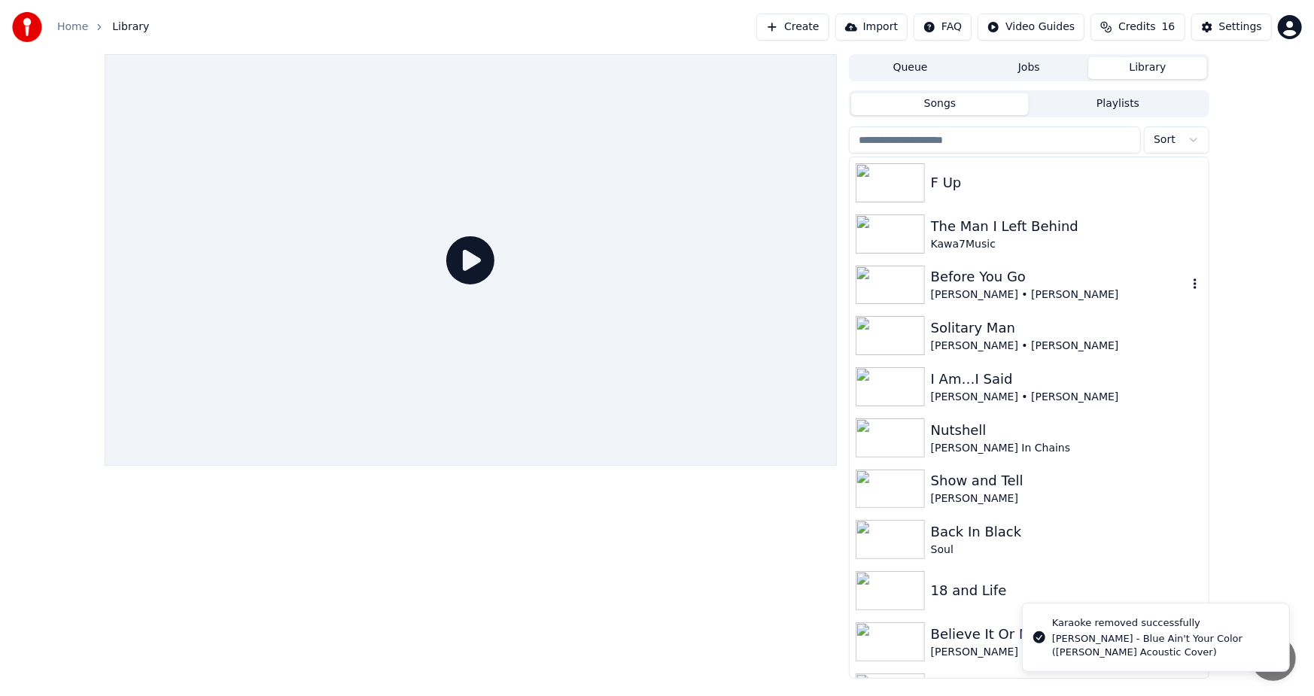
click at [1188, 281] on icon "button" at bounding box center [1195, 284] width 15 height 12
click at [1188, 279] on icon "button" at bounding box center [1195, 284] width 15 height 12
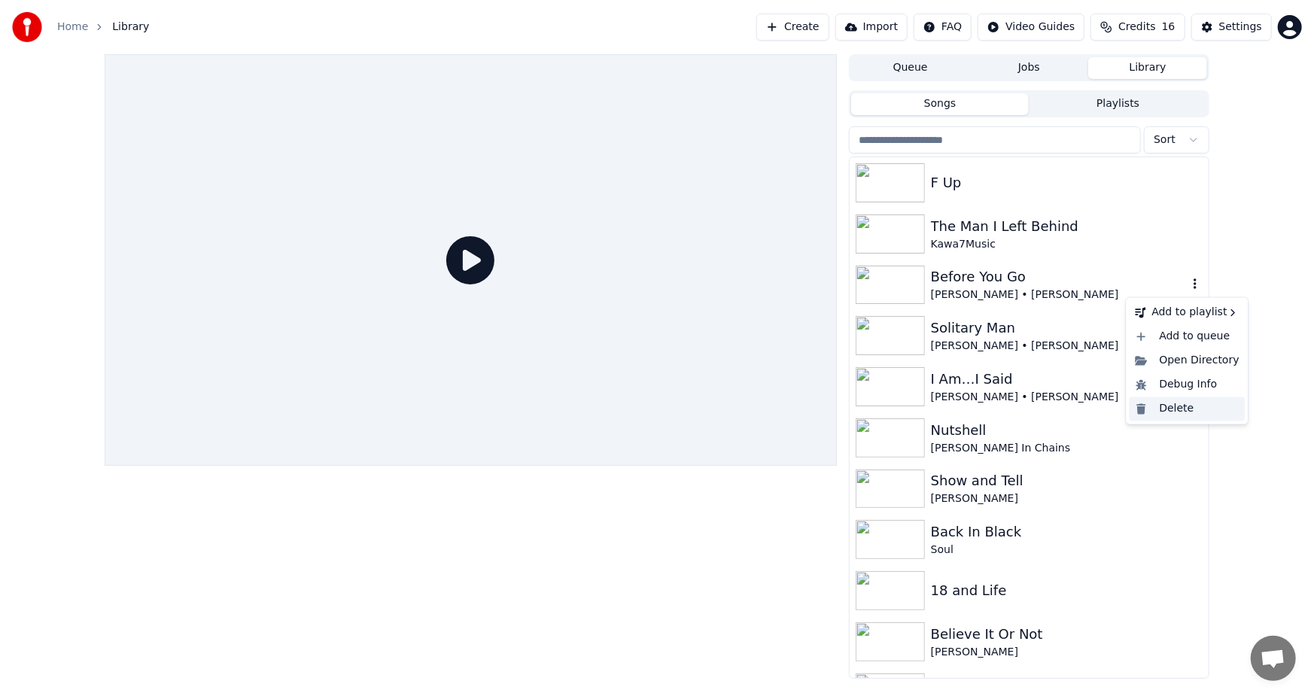
click at [1172, 413] on div "Delete" at bounding box center [1187, 409] width 116 height 24
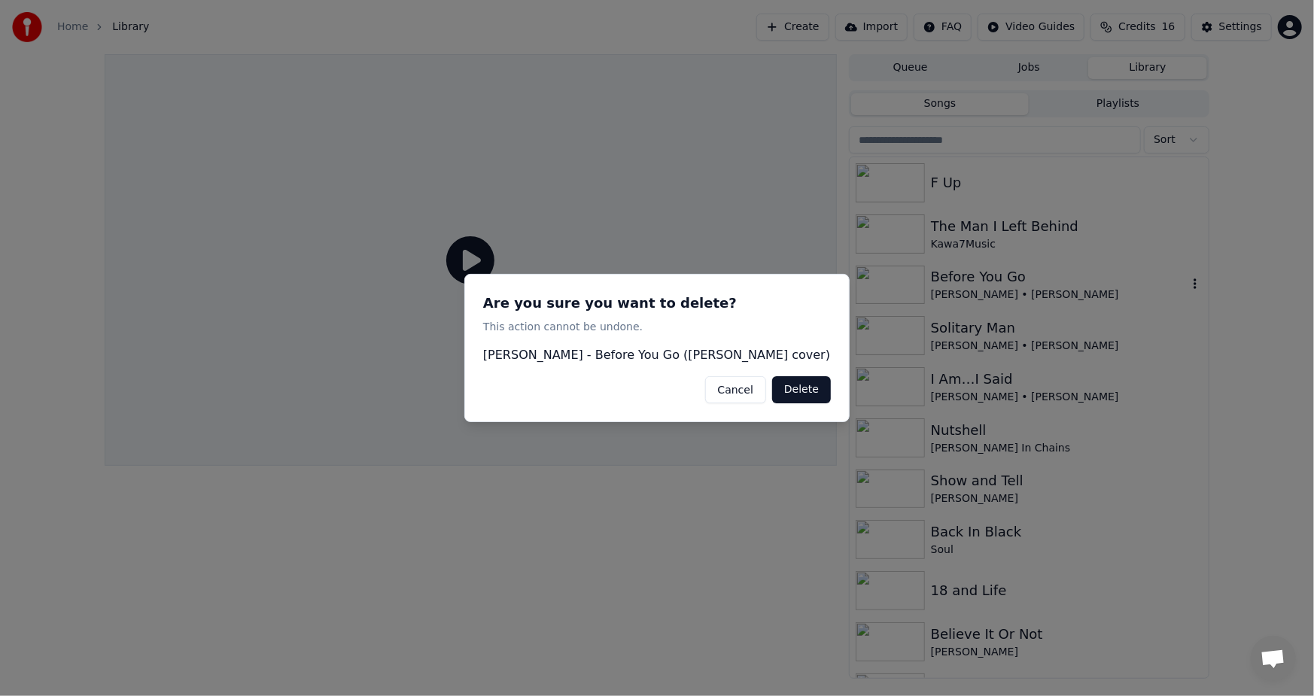
click at [804, 388] on button "Delete" at bounding box center [801, 389] width 59 height 27
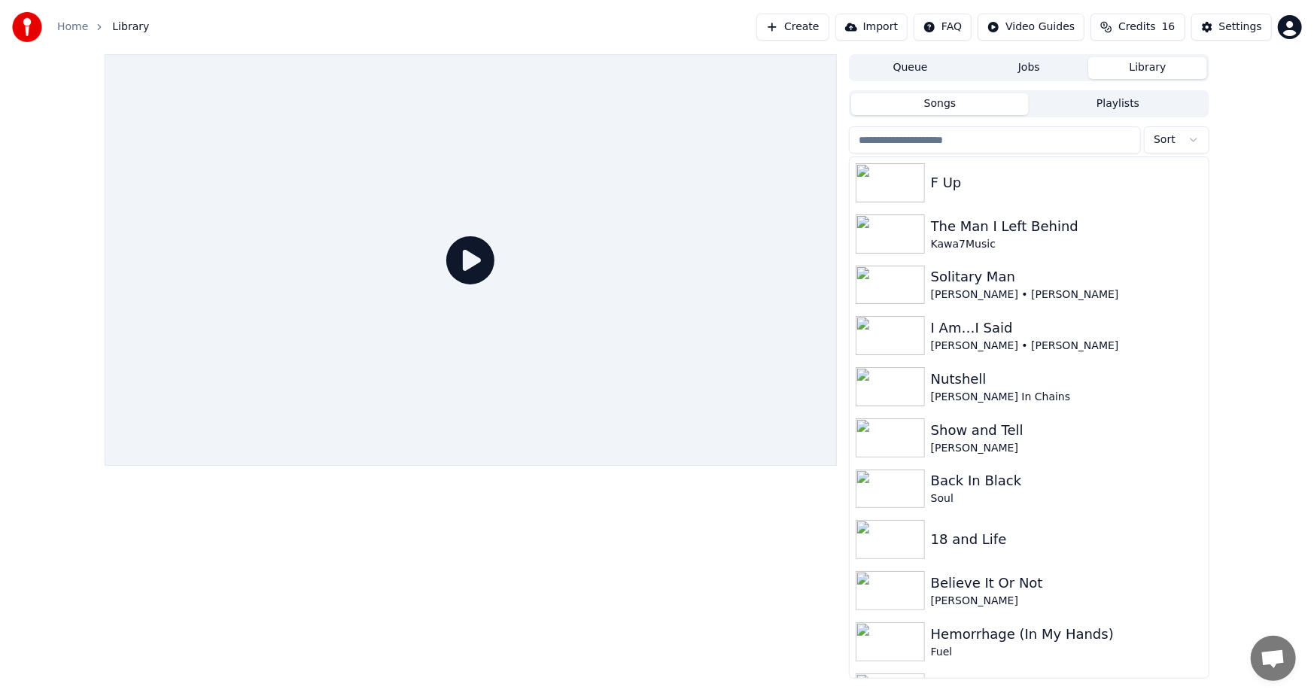
click at [820, 20] on button "Create" at bounding box center [792, 27] width 73 height 27
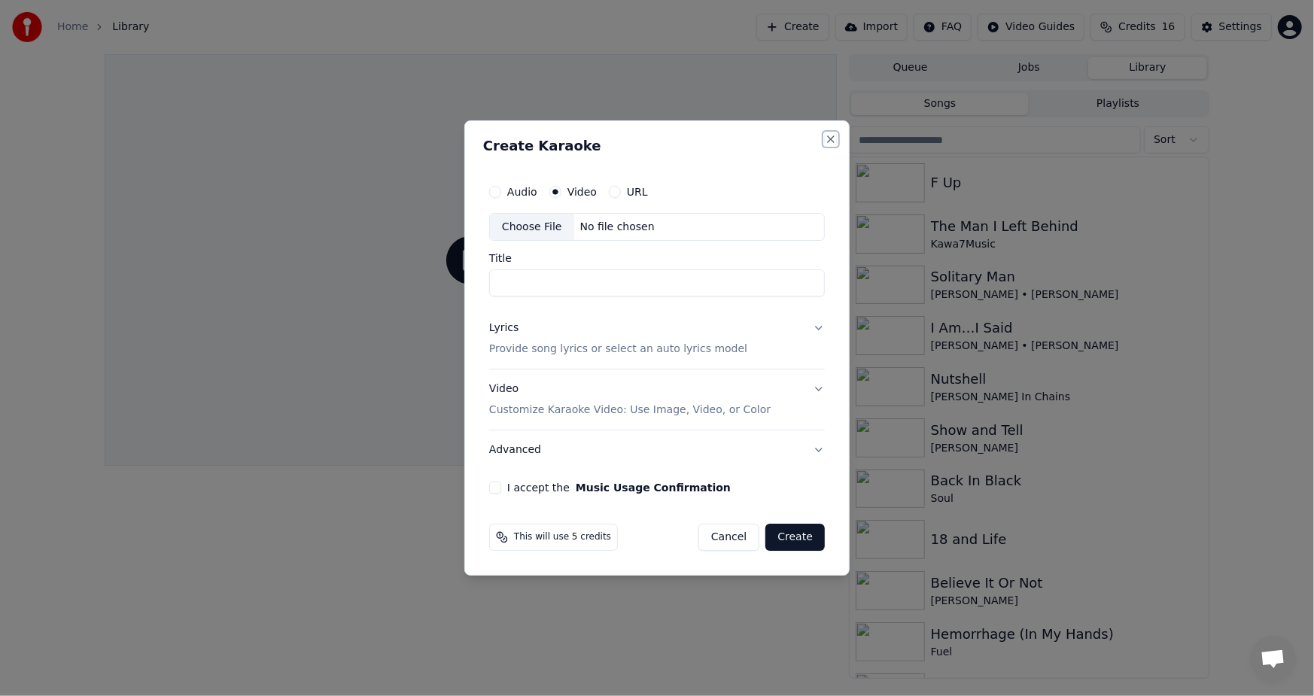
click at [828, 138] on button "Close" at bounding box center [831, 139] width 12 height 12
